Goal: Task Accomplishment & Management: Use online tool/utility

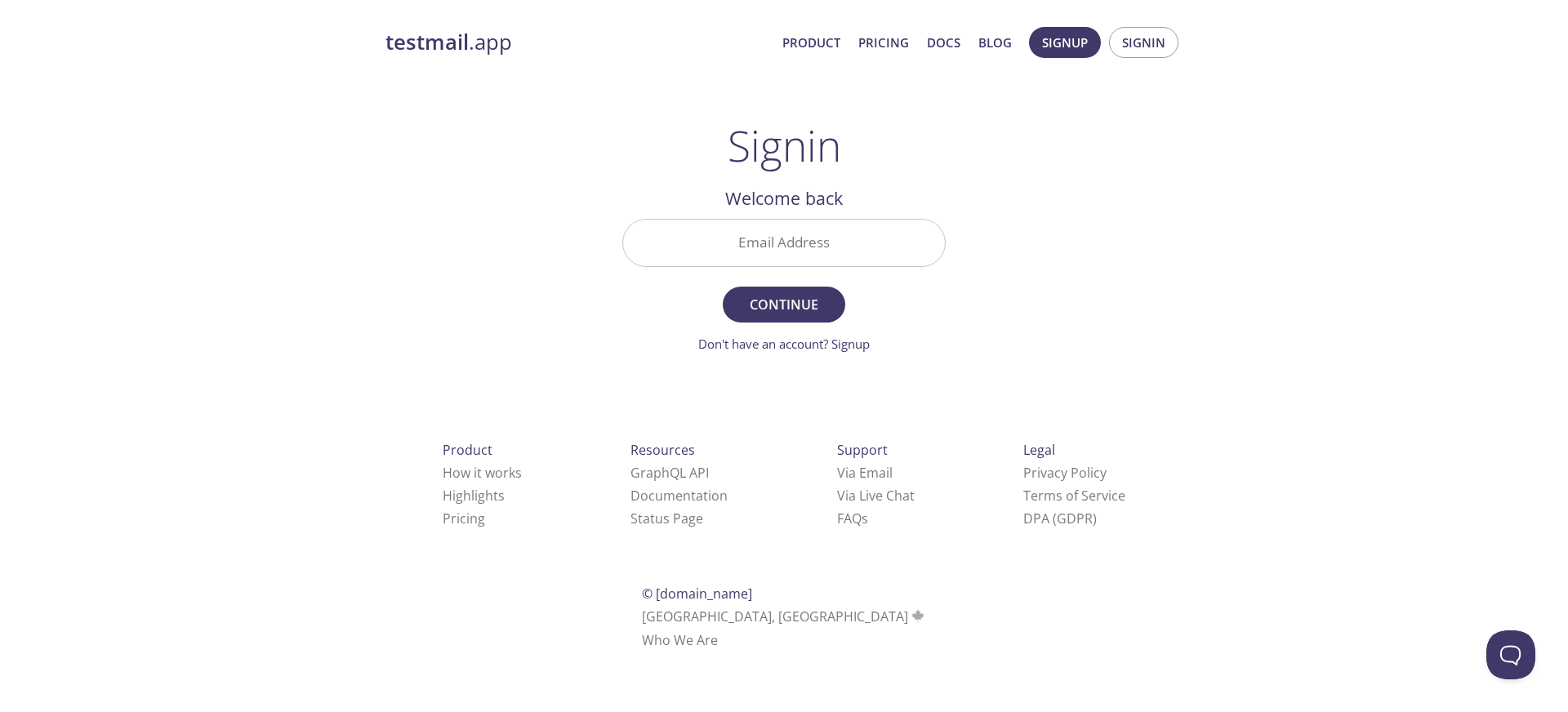
click at [0, 671] on div at bounding box center [0, 671] width 0 height 0
click at [1068, 96] on div "testmail .app Product Pricing Docs Blog Signup Signin Signin Welcome back Email…" at bounding box center [784, 356] width 836 height 680
click at [805, 308] on span "Continue" at bounding box center [784, 304] width 87 height 23
click at [804, 230] on input "Email Address Required" at bounding box center [784, 243] width 322 height 47
type input "[PERSON_NAME][EMAIL_ADDRESS][PERSON_NAME][DOMAIN_NAME]"
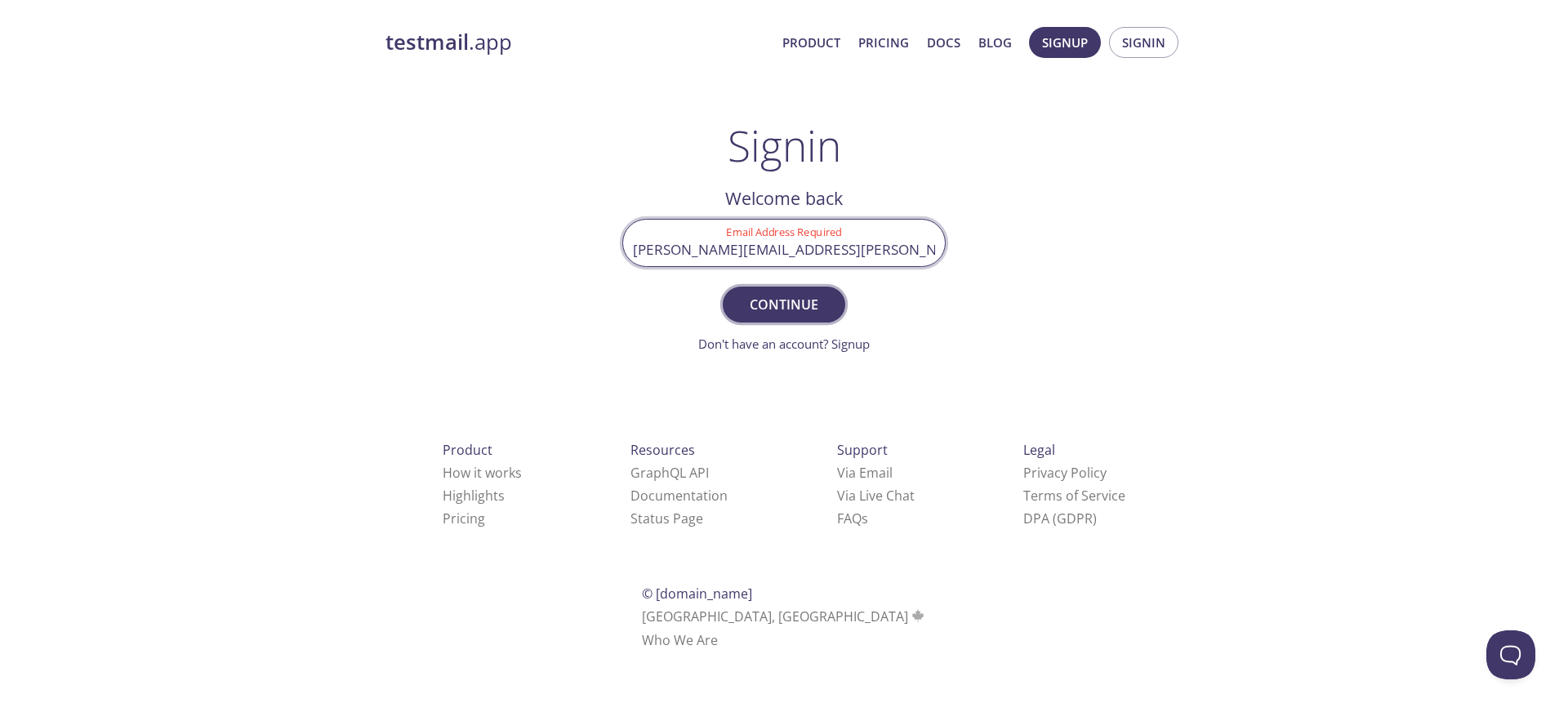
click at [814, 308] on span "Continue" at bounding box center [784, 304] width 87 height 23
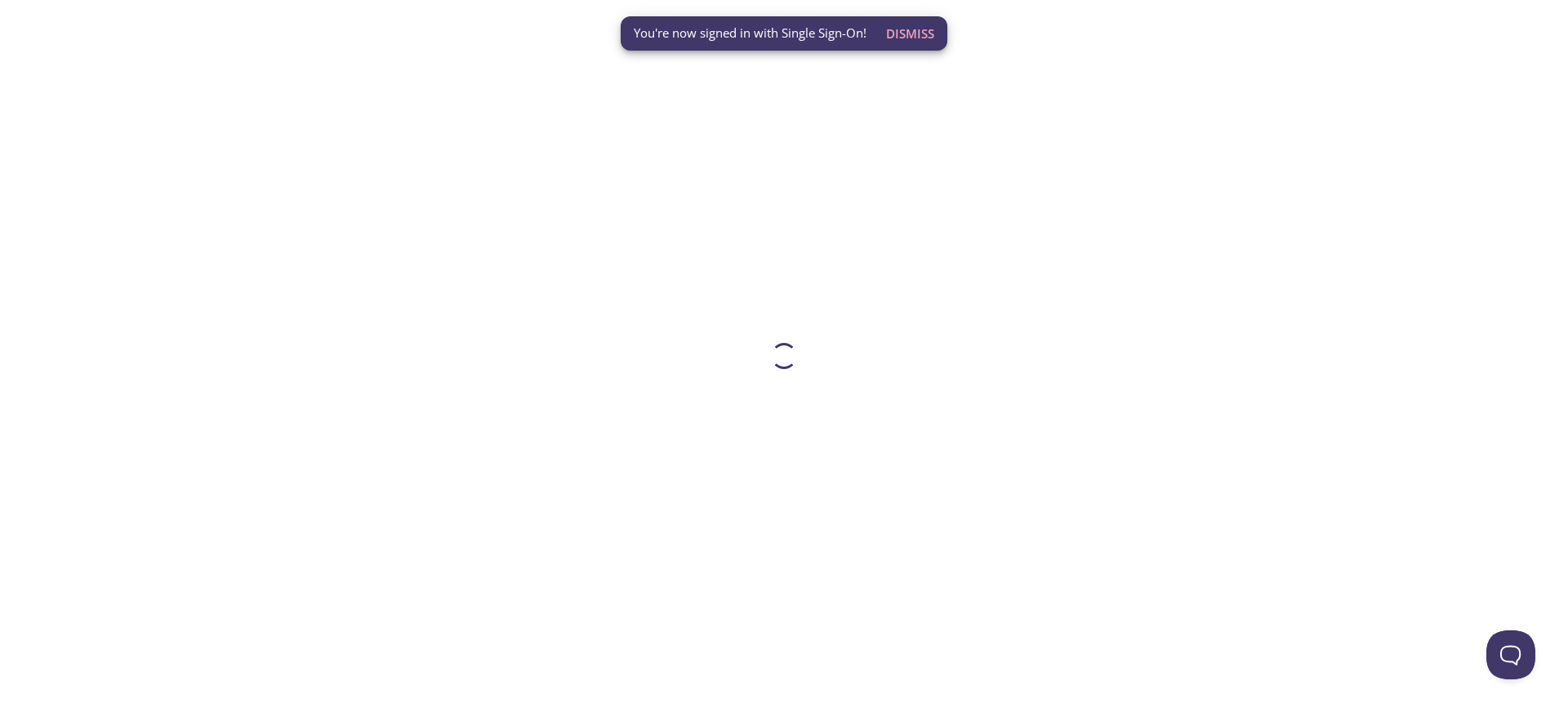
click at [899, 36] on span "Dismiss" at bounding box center [910, 33] width 48 height 22
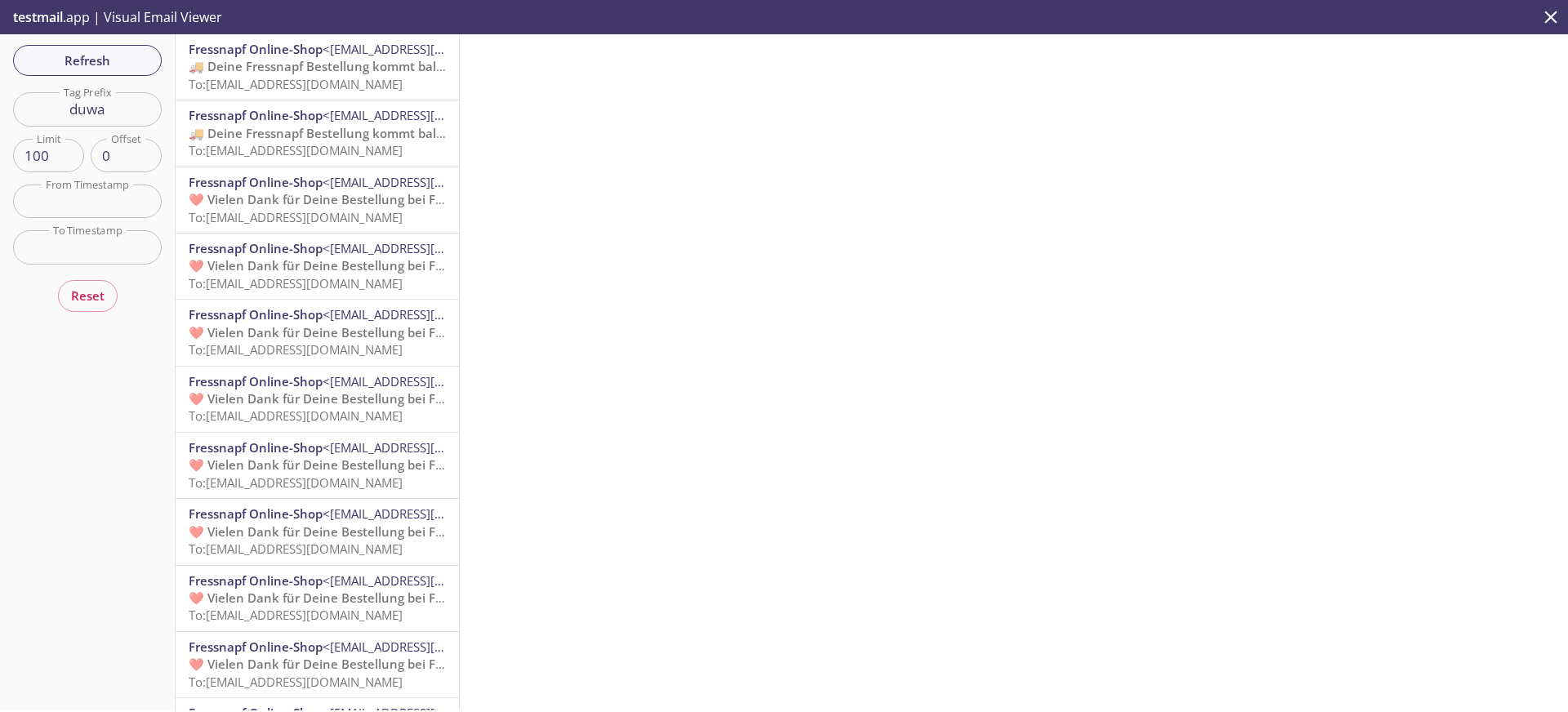
click at [388, 83] on span "To: fnmanual.duwa.returns.guest@inbox.testmail.app" at bounding box center [295, 84] width 214 height 16
